Goal: Find specific page/section: Find specific page/section

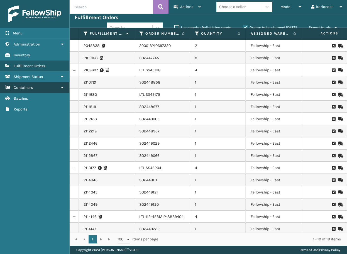
click at [53, 90] on link "Containers" at bounding box center [34, 87] width 69 height 11
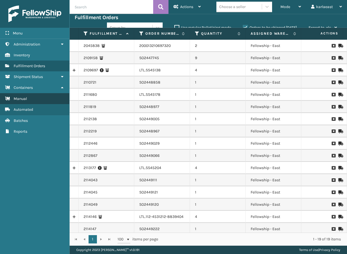
click at [40, 102] on link "Manual" at bounding box center [34, 98] width 69 height 11
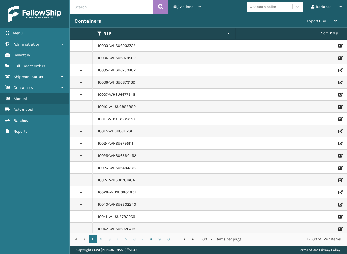
click at [78, 8] on input "text" at bounding box center [111, 7] width 83 height 14
paste input "PO50746"
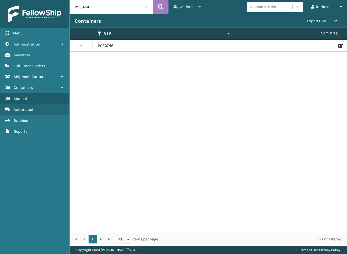
click at [83, 44] on link at bounding box center [81, 45] width 23 height 9
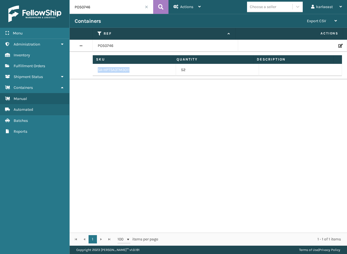
drag, startPoint x: 134, startPoint y: 70, endPoint x: 97, endPoint y: 70, distance: 37.0
click at [97, 70] on td "SA-HPTSA3TM3011" at bounding box center [134, 70] width 83 height 12
drag, startPoint x: 97, startPoint y: 70, endPoint x: 100, endPoint y: 71, distance: 3.4
copy td "SA-HPTSA3TM3011"
click at [88, 6] on input "PO50746" at bounding box center [111, 7] width 83 height 14
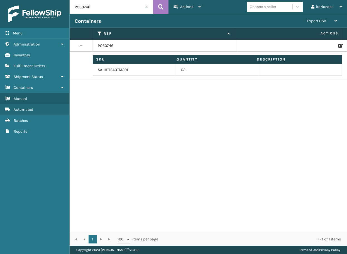
click at [88, 6] on input "PO50746" at bounding box center [111, 7] width 83 height 14
paste input "4972"
type input "PO49726"
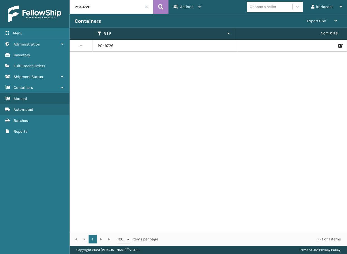
click at [96, 47] on td "PO49726" at bounding box center [165, 46] width 145 height 12
click at [86, 47] on link at bounding box center [81, 45] width 23 height 9
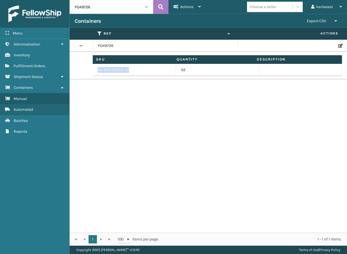
drag, startPoint x: 131, startPoint y: 68, endPoint x: 97, endPoint y: 74, distance: 34.1
click at [97, 74] on td "SA-AGS-QS3U5-JV" at bounding box center [134, 70] width 83 height 12
copy td "SA-AGS-QS3U5-JV"
